Goal: Check status: Check status

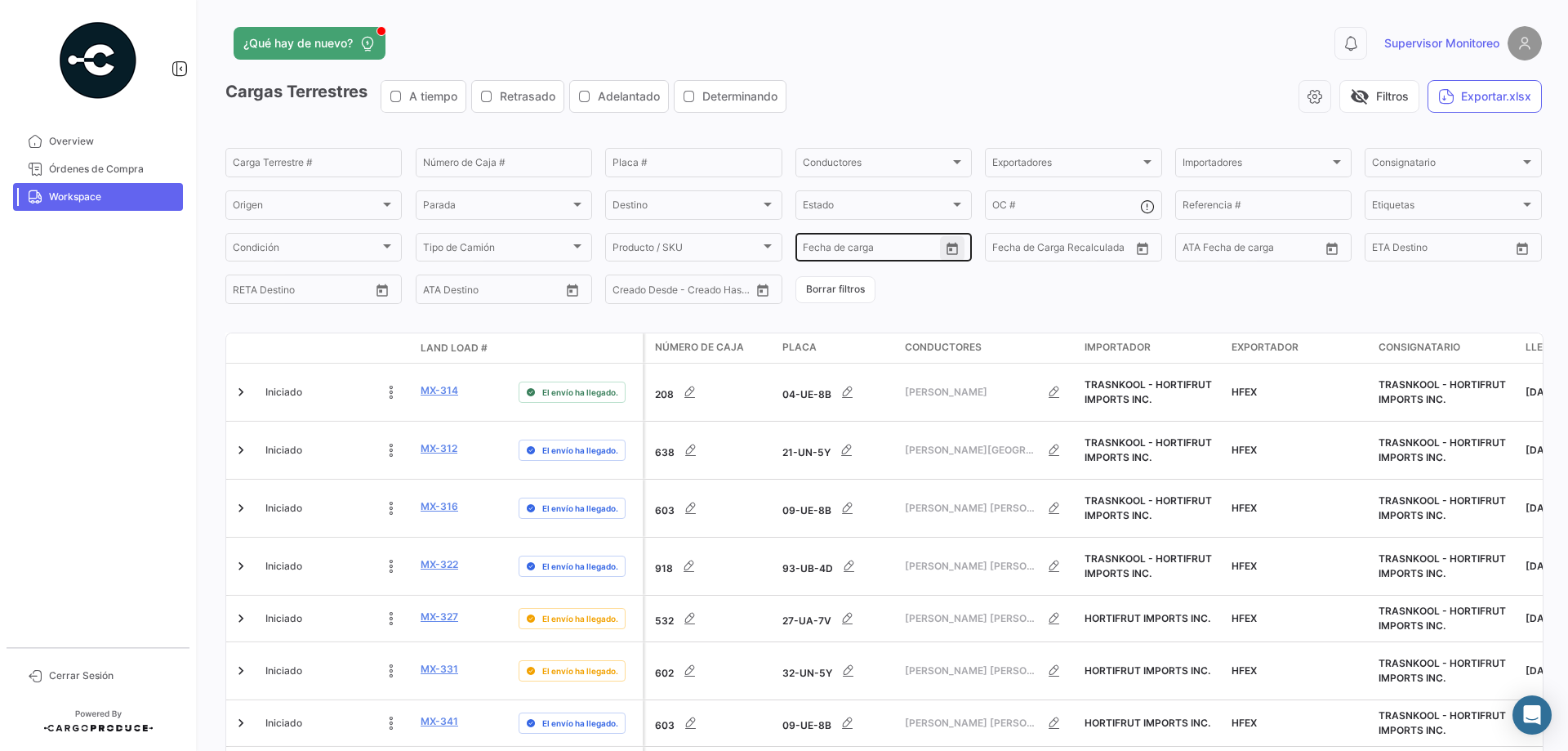
click at [950, 247] on icon "Open calendar" at bounding box center [952, 248] width 14 height 14
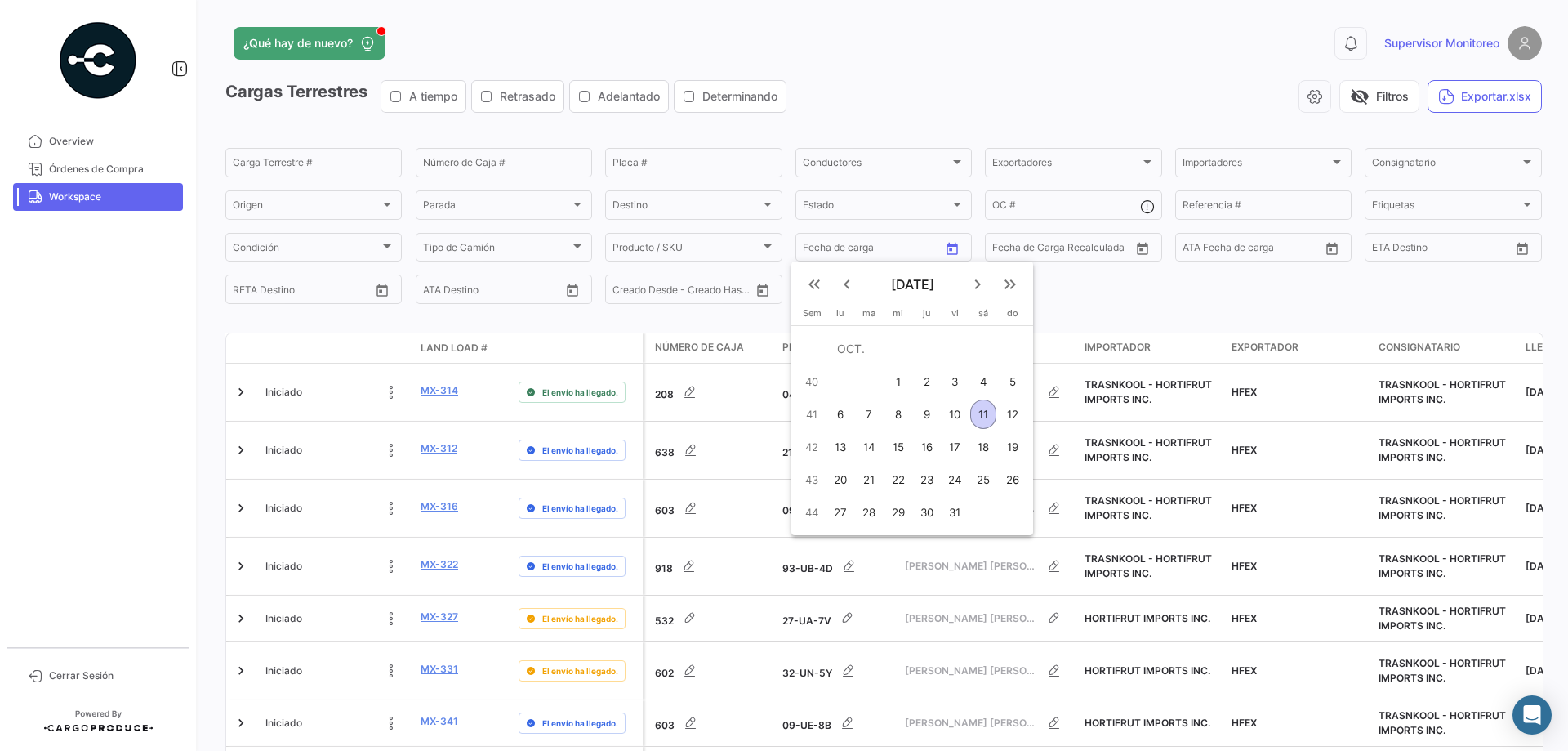
click at [959, 414] on div "10" at bounding box center [955, 414] width 25 height 30
type input "[DATE]"
click at [975, 416] on div "11" at bounding box center [983, 414] width 26 height 30
type input "[DATE]"
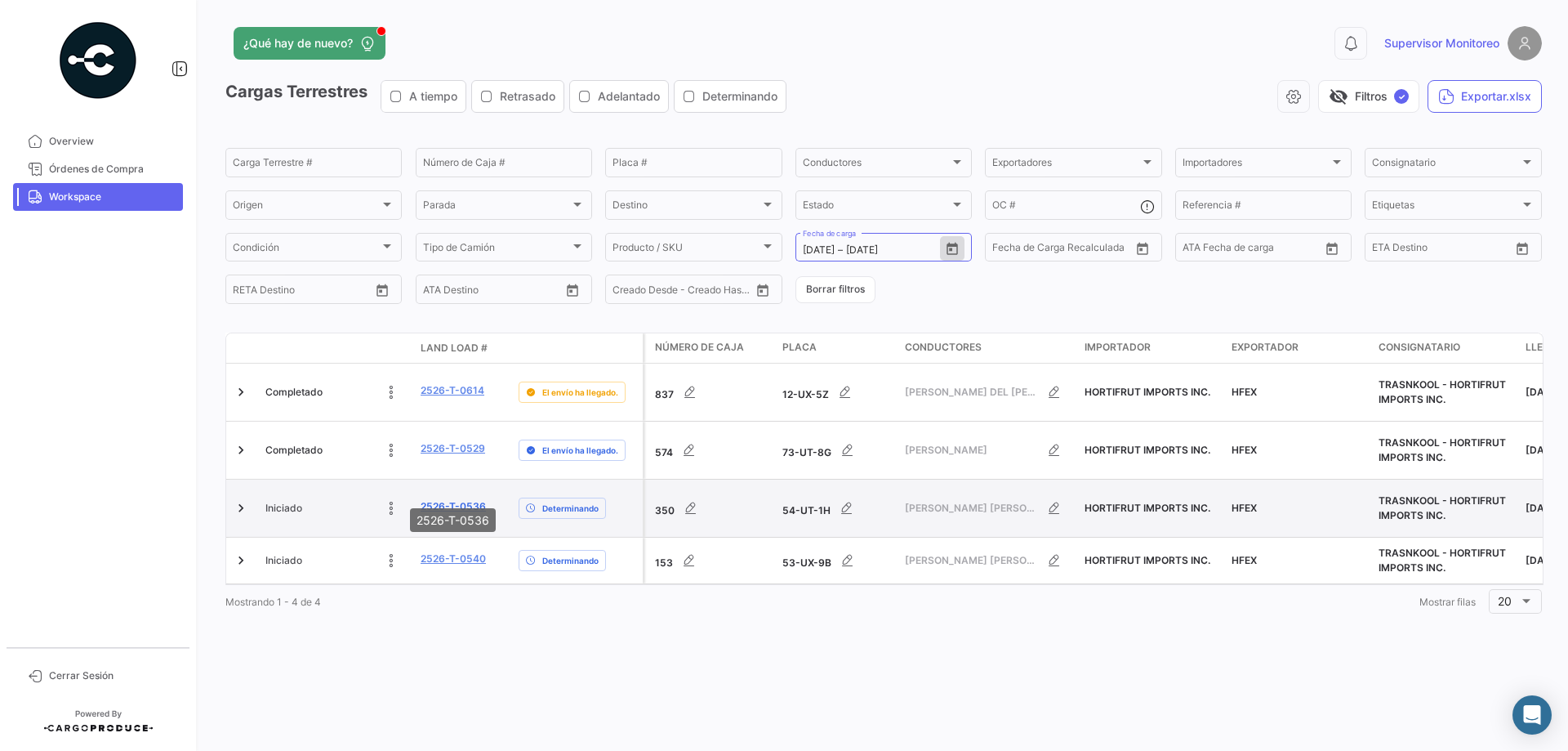
click at [470, 499] on link "2526-T-0536" at bounding box center [453, 505] width 65 height 14
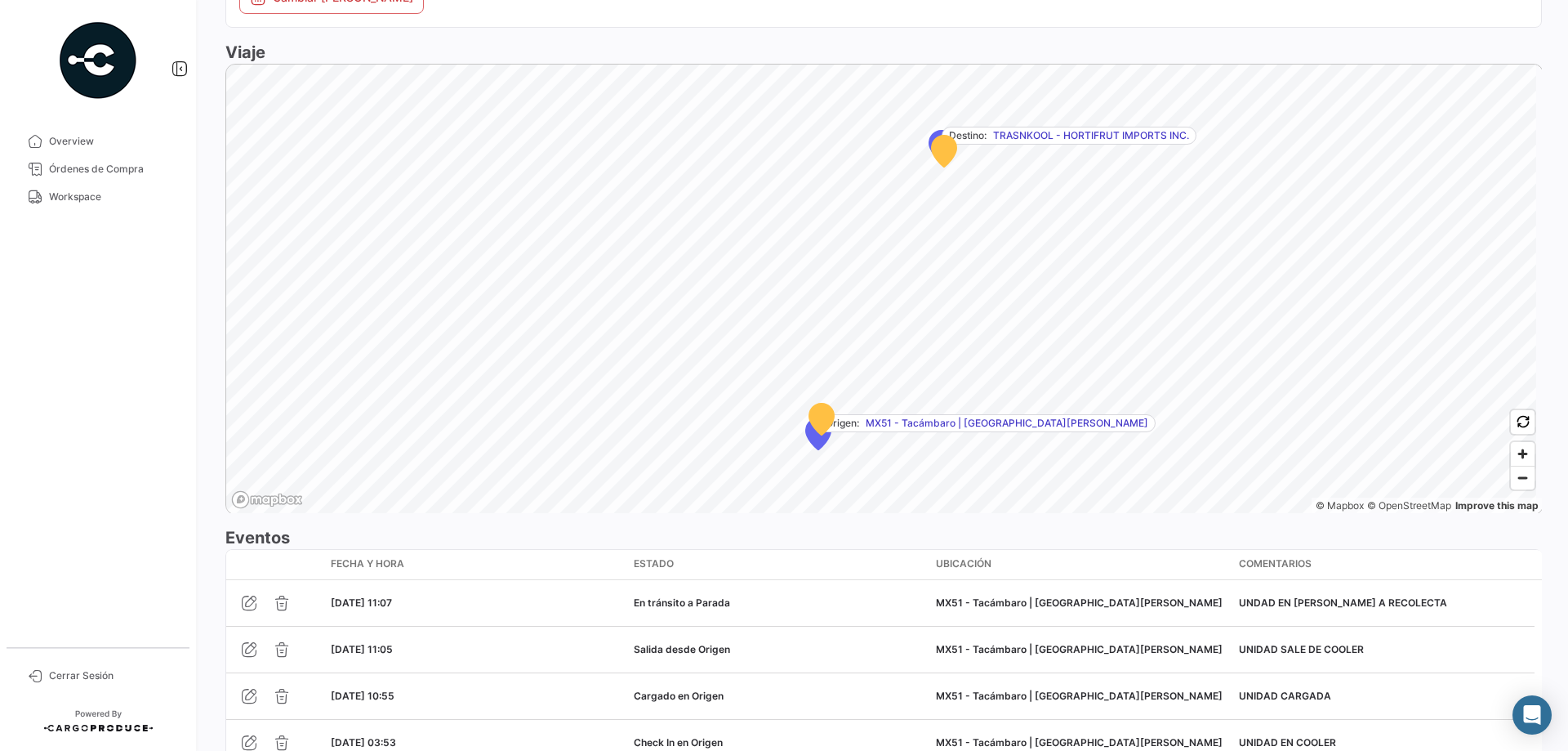
scroll to position [1083, 0]
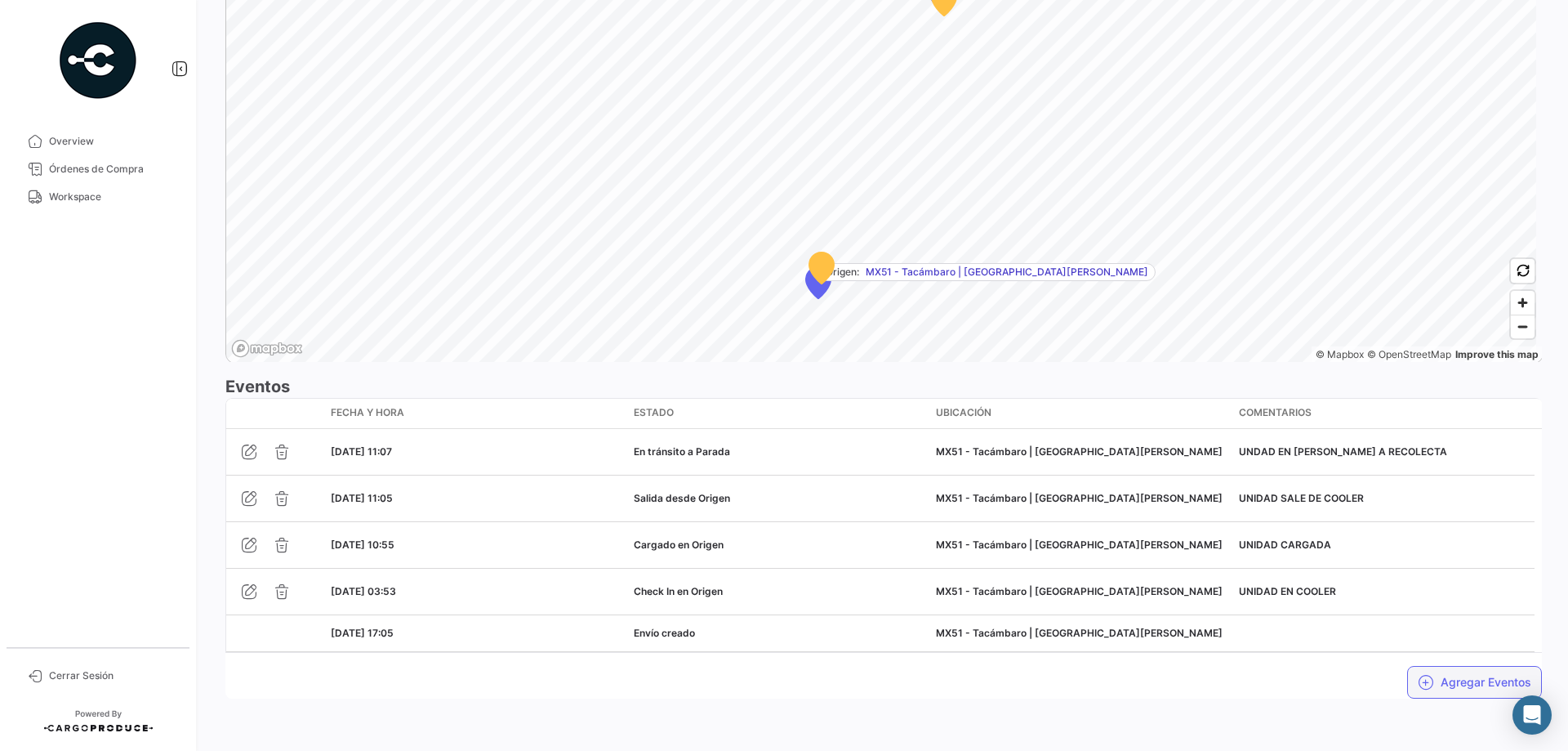
click at [1435, 676] on button "Agregar Eventos" at bounding box center [1475, 682] width 135 height 33
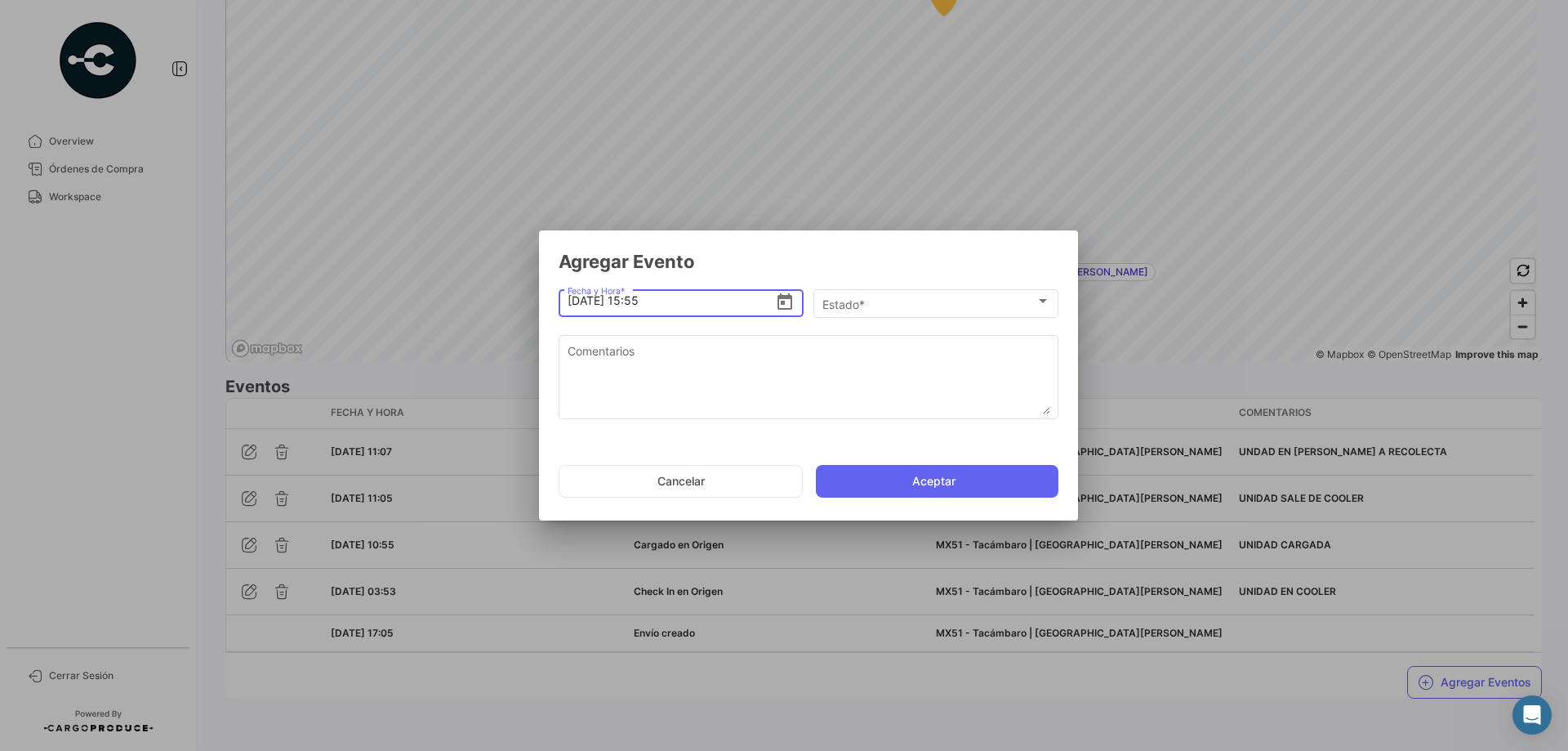
click at [683, 301] on input "[DATE] 15:55" at bounding box center [672, 300] width 208 height 57
type input "[DATE] 13:05"
click at [930, 300] on div "Estado *" at bounding box center [928, 304] width 213 height 13
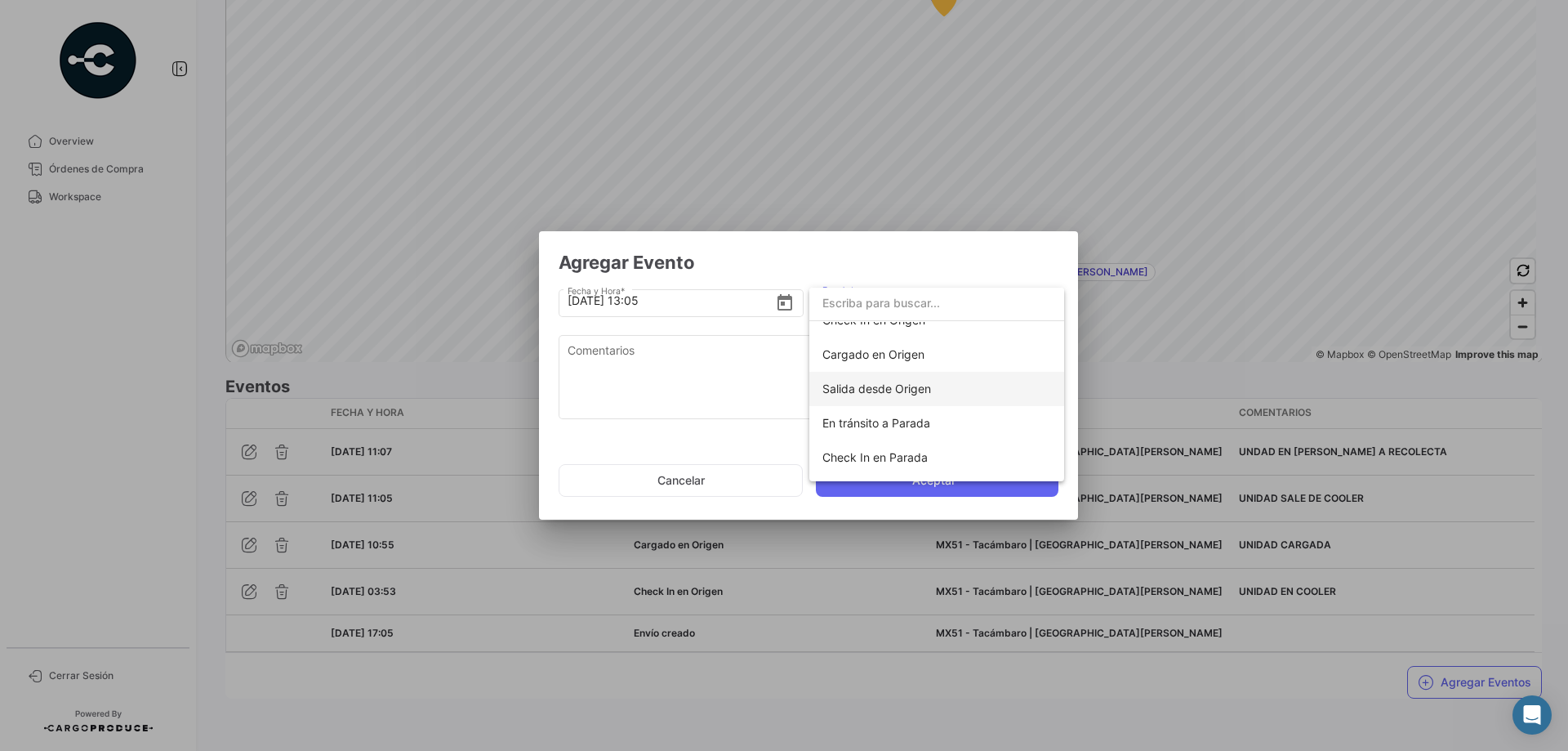
scroll to position [82, 0]
click at [920, 426] on span "Check In en Parada" at bounding box center [874, 428] width 105 height 13
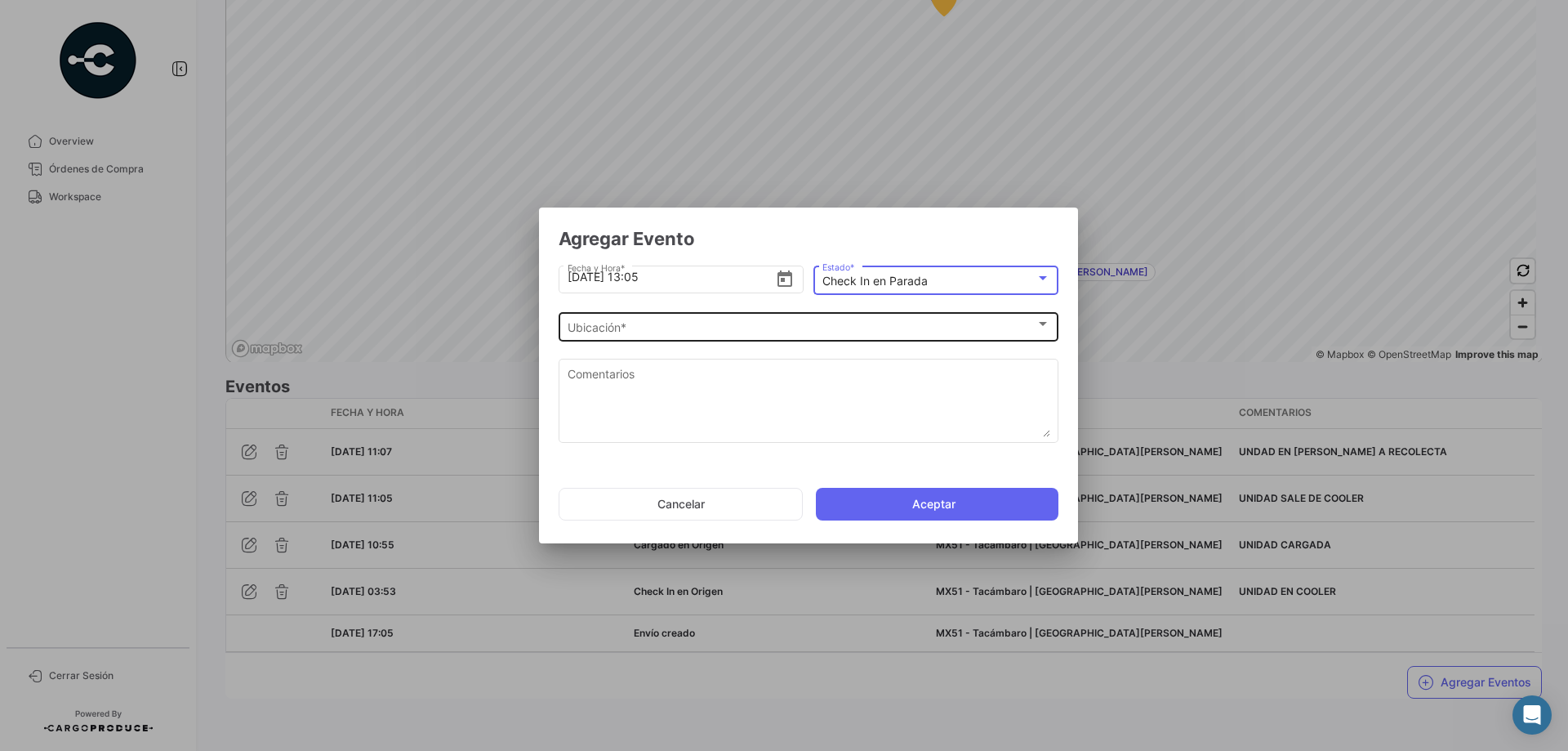
click at [758, 323] on div "Ubicación *" at bounding box center [802, 327] width 468 height 13
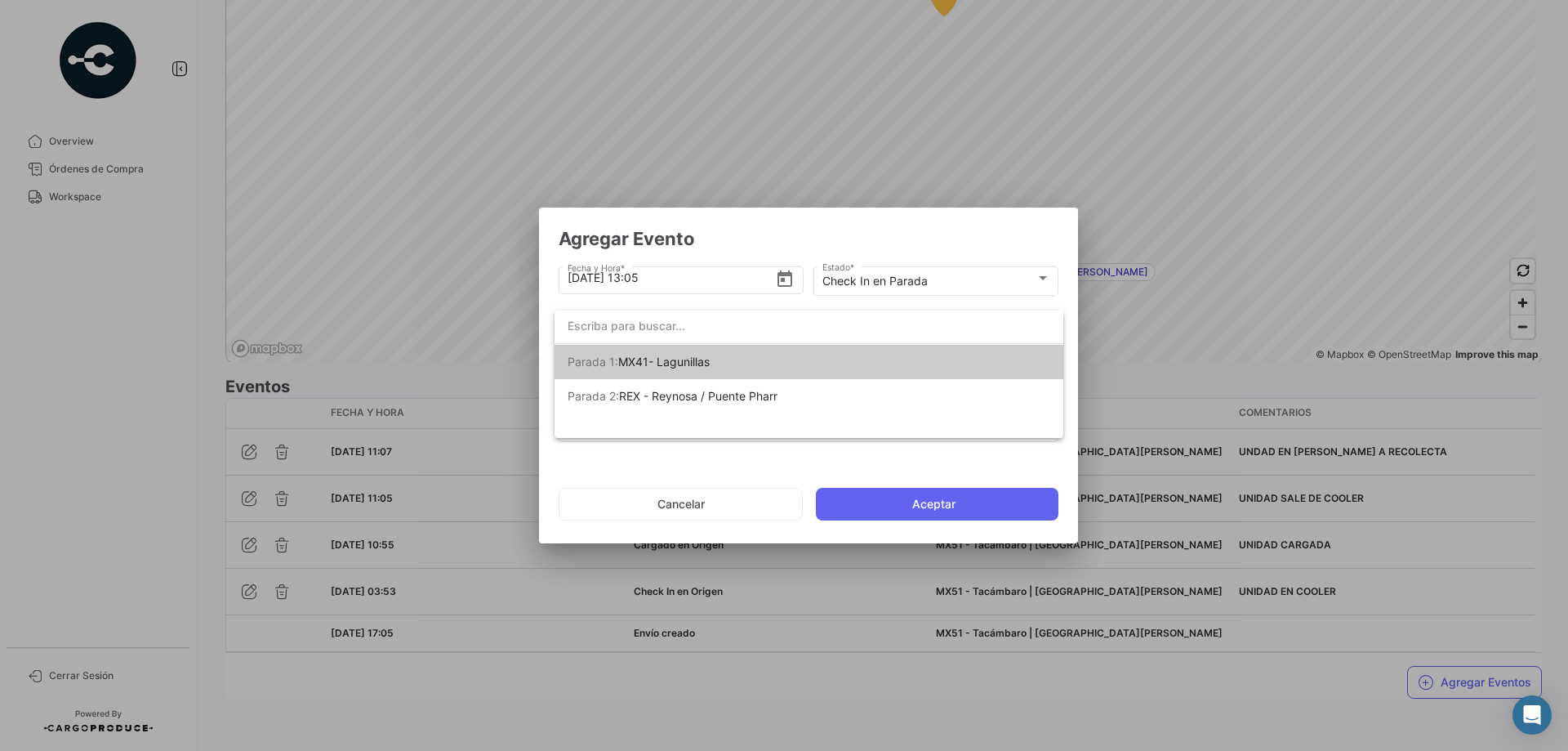
click at [740, 363] on span "[PERSON_NAME] 1: MX41- Lagunillas" at bounding box center [682, 362] width 229 height 35
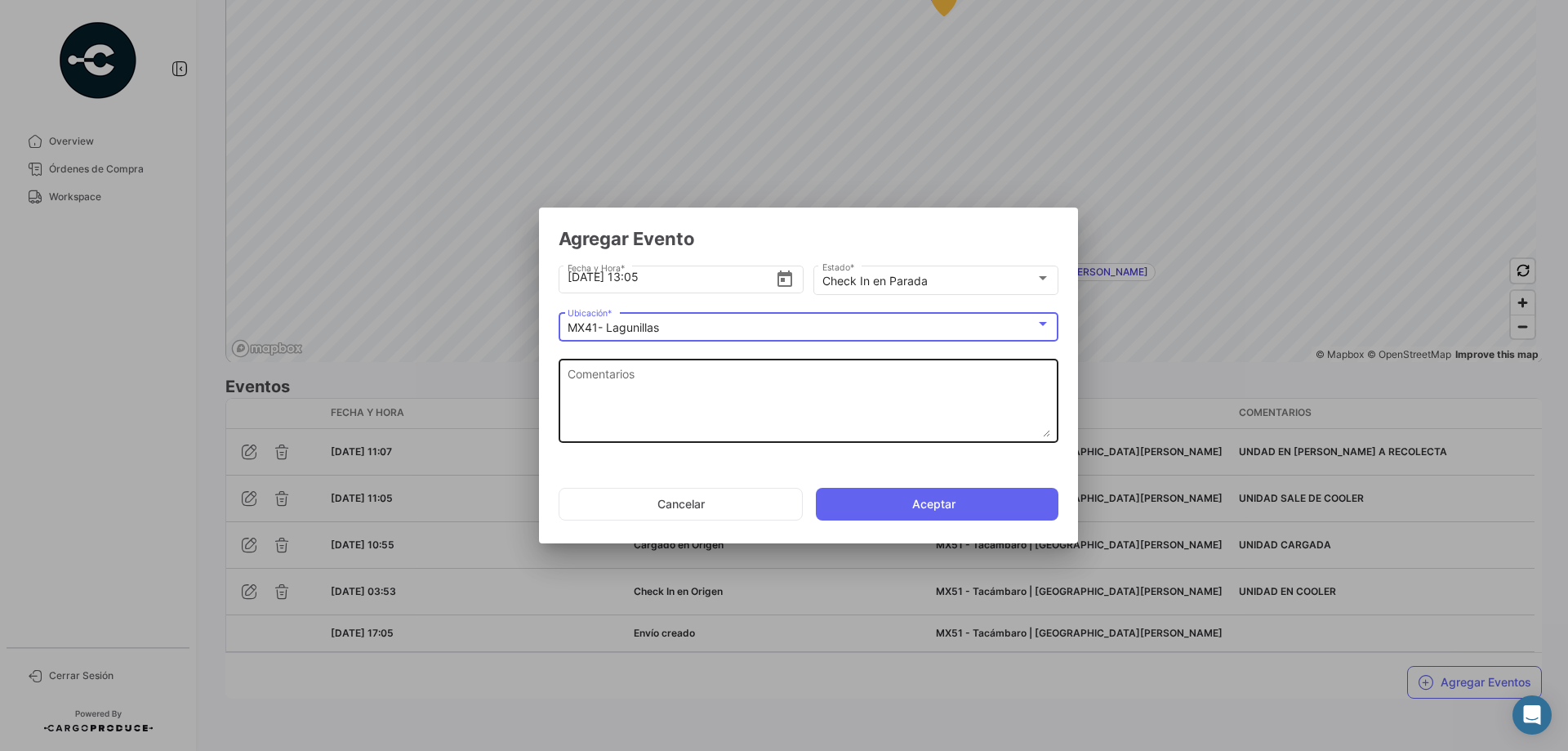
click at [758, 398] on textarea "Comentarios" at bounding box center [809, 401] width 482 height 72
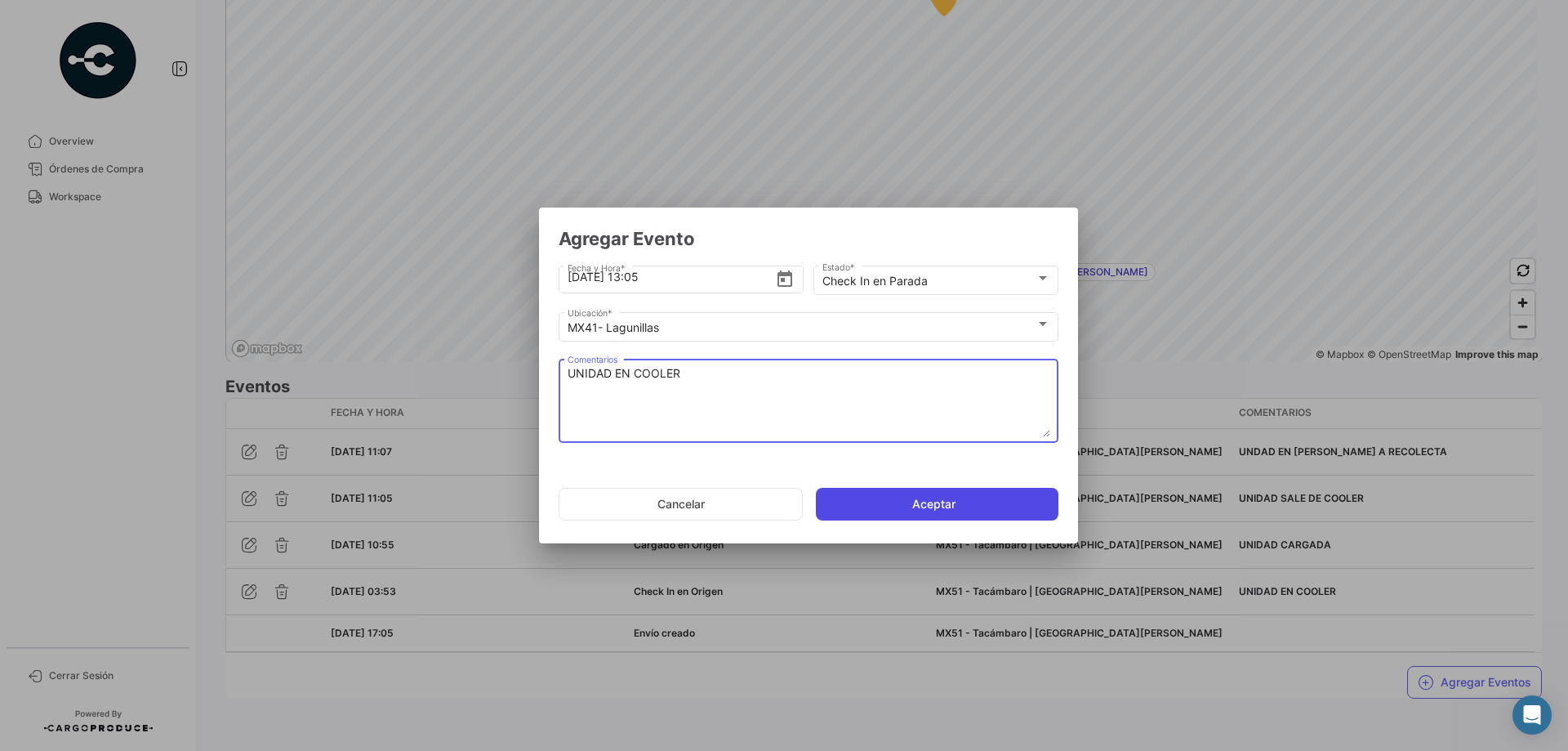
type textarea "UNIDAD EN COOLER"
click at [902, 489] on button "Aceptar" at bounding box center [938, 504] width 243 height 33
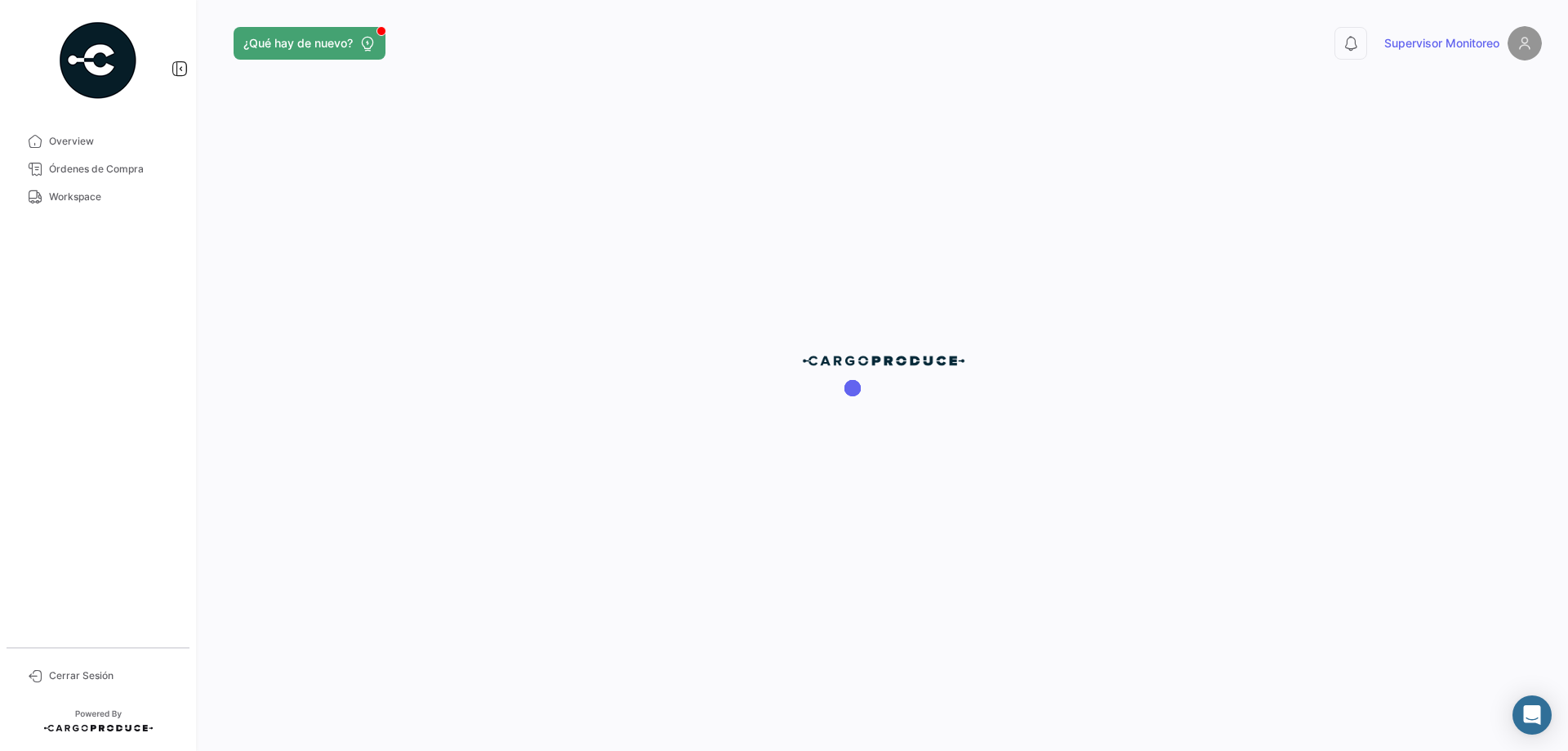
scroll to position [0, 0]
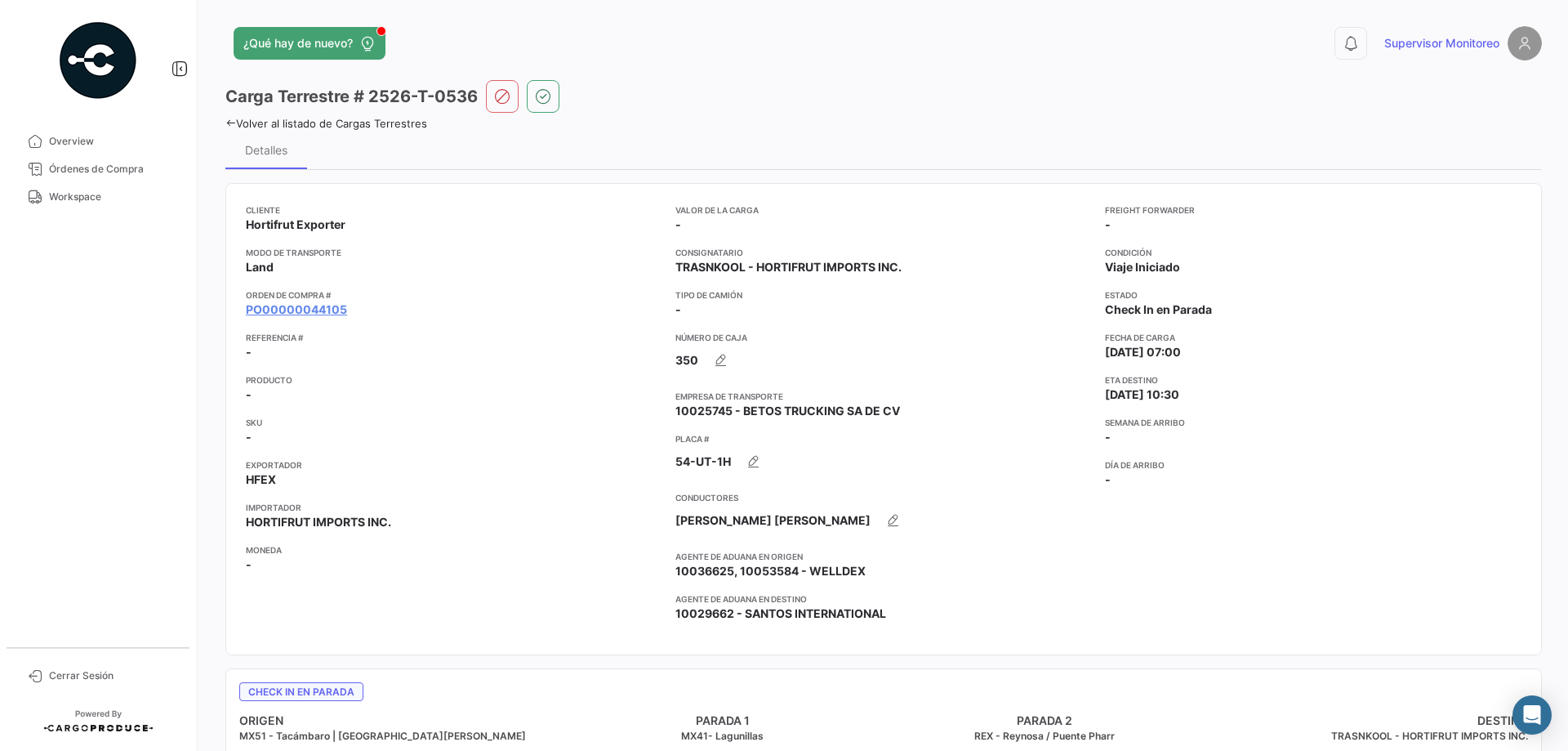
click at [225, 121] on icon at bounding box center [230, 122] width 11 height 11
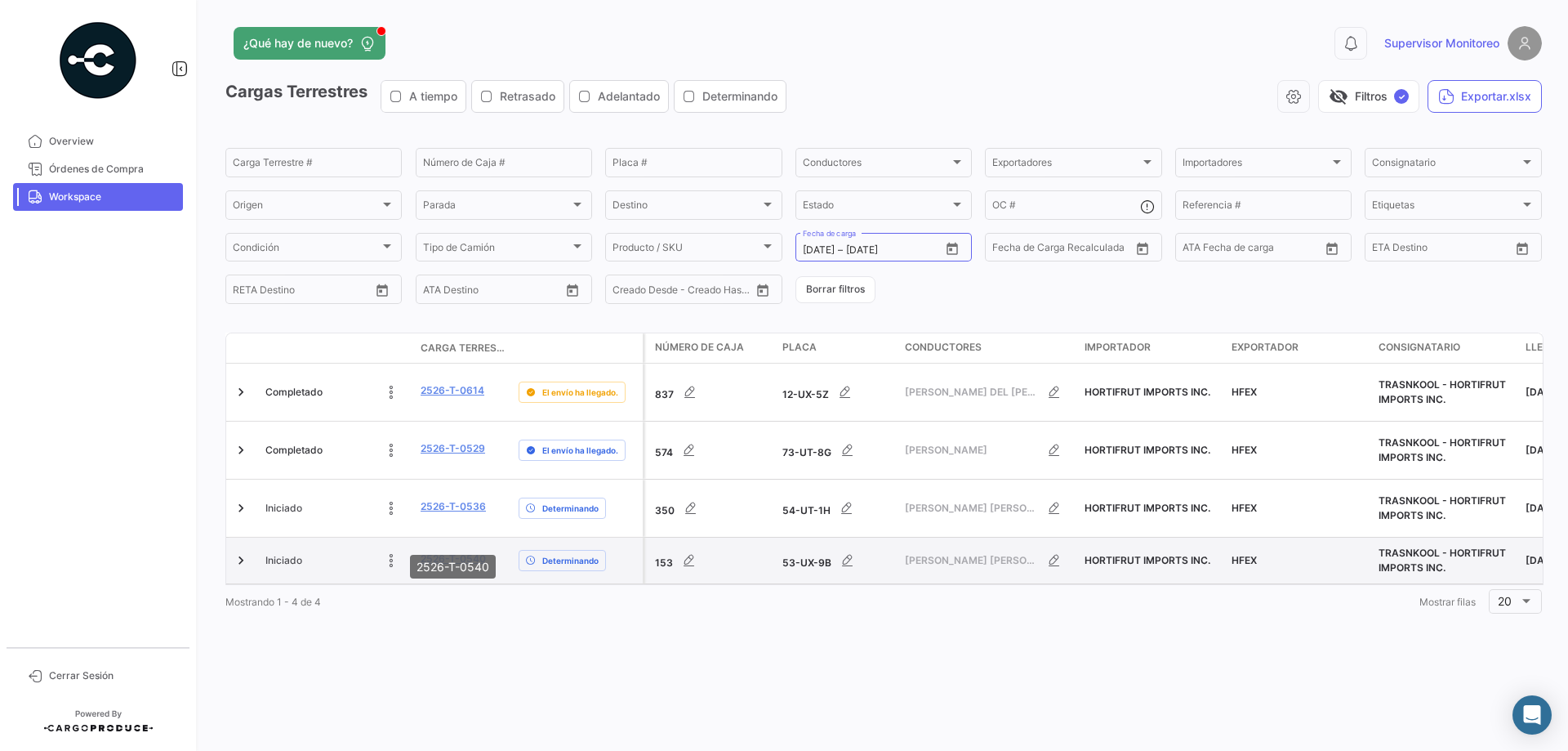
click at [464, 552] on link "2526-T-0540" at bounding box center [453, 558] width 65 height 14
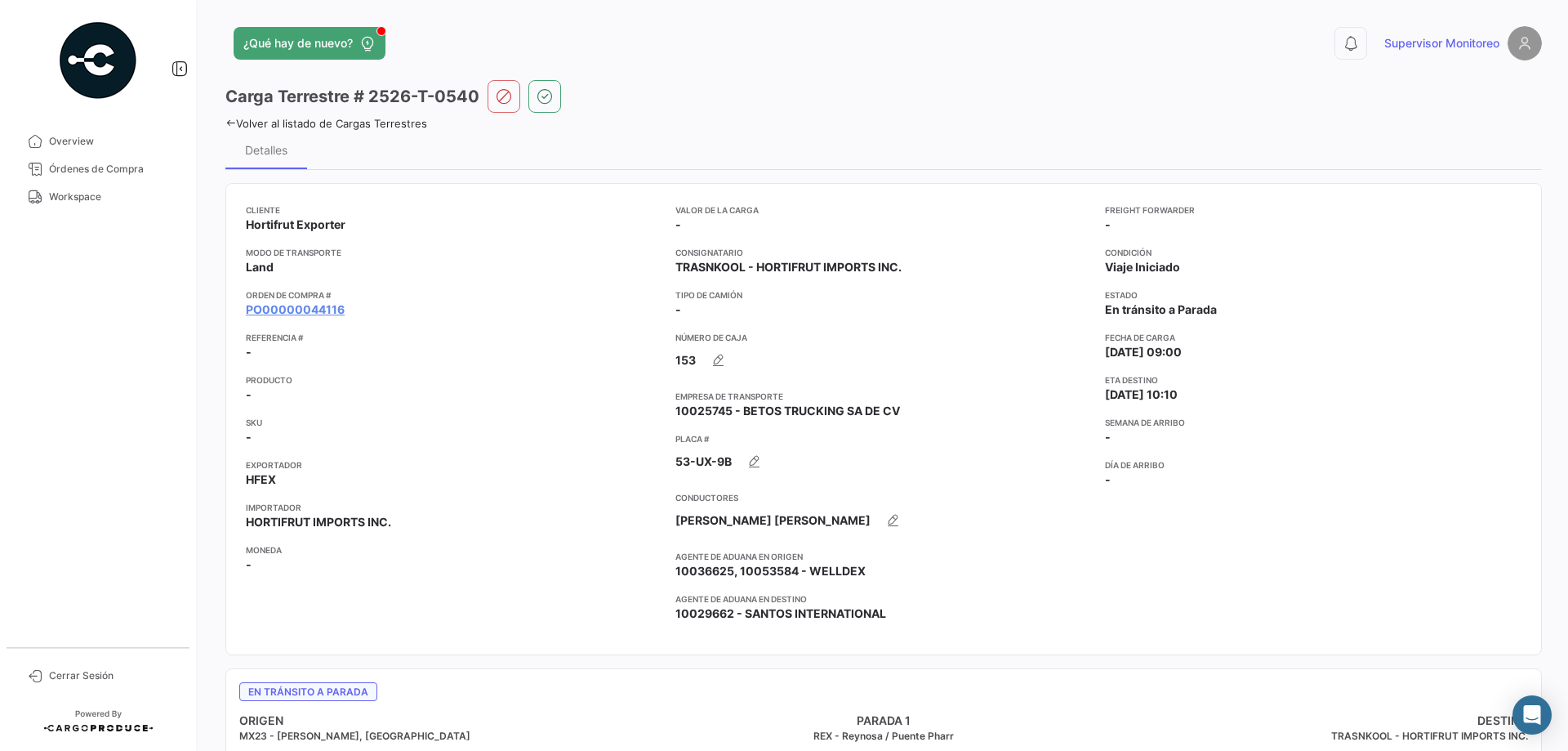
click at [227, 127] on icon at bounding box center [230, 122] width 11 height 11
